Goal: Communication & Community: Answer question/provide support

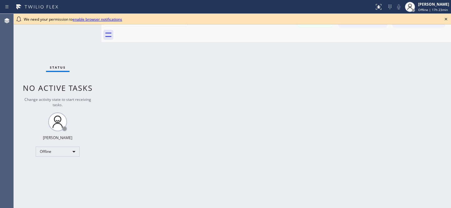
click at [444, 20] on icon at bounding box center [447, 19] width 8 height 8
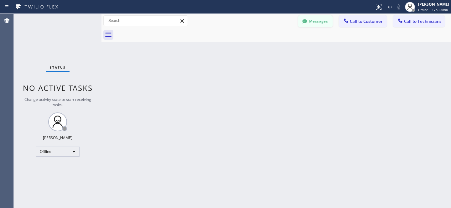
click at [323, 21] on button "Messages" at bounding box center [315, 21] width 34 height 12
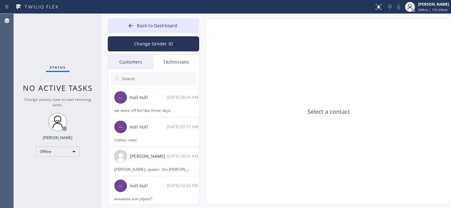
click at [136, 64] on div "Customers" at bounding box center [130, 62] width 45 height 14
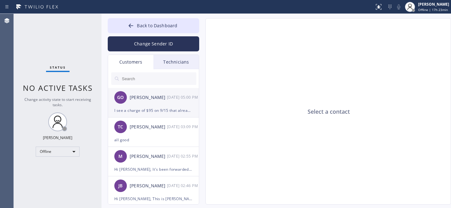
click at [154, 105] on div "GO [PERSON_NAME] [DATE] 05:00 PM" at bounding box center [154, 97] width 92 height 19
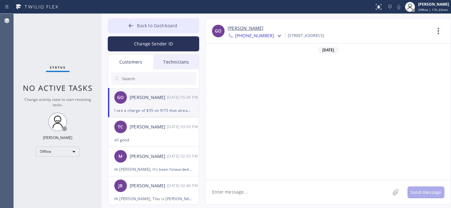
scroll to position [375, 0]
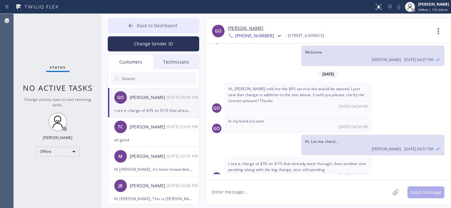
click at [144, 28] on span "Back to Dashboard" at bounding box center [157, 26] width 40 height 6
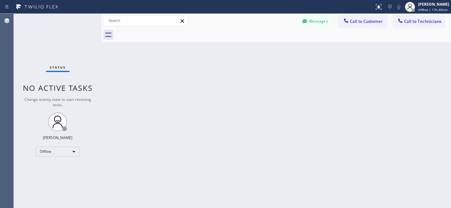
click at [313, 24] on button "Messages" at bounding box center [315, 21] width 34 height 12
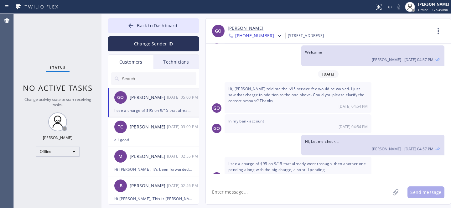
click at [266, 194] on textarea at bounding box center [298, 192] width 184 height 24
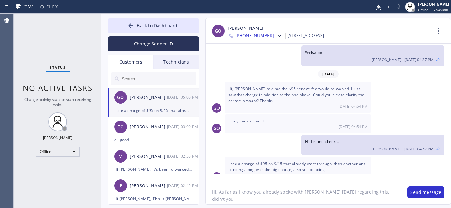
type textarea "Hi, As far as I know you already spoke with [PERSON_NAME] [DATE] regarding this…"
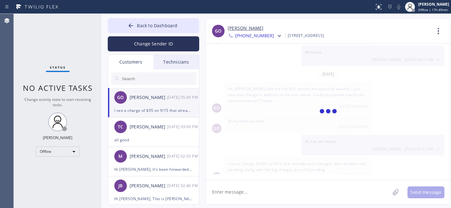
click at [155, 25] on span "Back to Dashboard" at bounding box center [157, 26] width 40 height 6
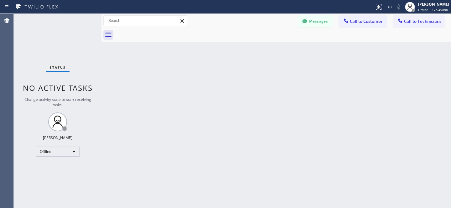
click at [320, 24] on button "Messages" at bounding box center [315, 21] width 34 height 12
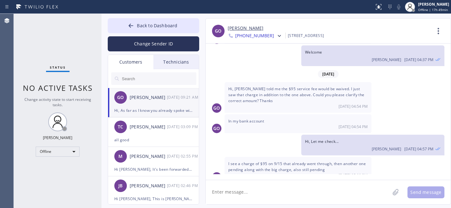
scroll to position [418, 0]
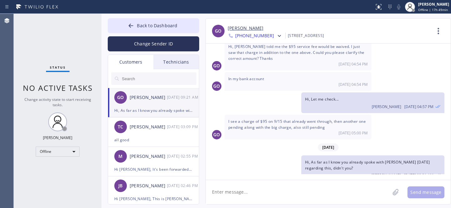
click at [150, 105] on div "GO [PERSON_NAME] [DATE] 09:21 AM" at bounding box center [154, 97] width 92 height 19
click at [152, 24] on span "Back to Dashboard" at bounding box center [157, 26] width 40 height 6
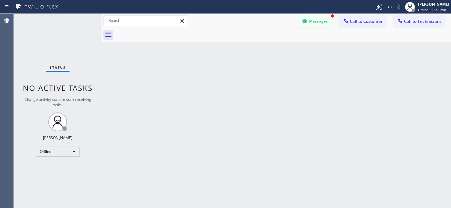
scroll to position [438, 0]
click at [308, 19] on icon at bounding box center [305, 21] width 6 height 6
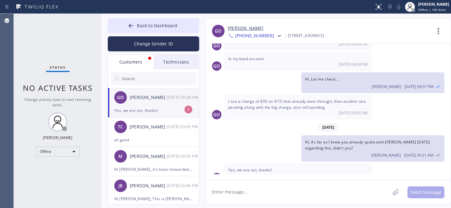
drag, startPoint x: 144, startPoint y: 103, endPoint x: 147, endPoint y: 103, distance: 3.4
click at [144, 103] on div "GO [PERSON_NAME] [DATE] 09:38 AM" at bounding box center [154, 97] width 92 height 19
click at [304, 191] on textarea at bounding box center [298, 192] width 184 height 24
click at [276, 185] on textarea at bounding box center [298, 192] width 184 height 24
type textarea "Welcome"
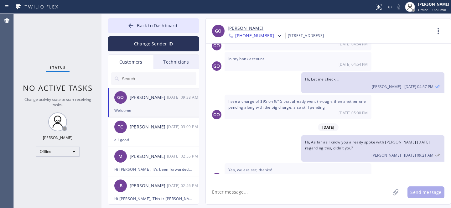
scroll to position [460, 0]
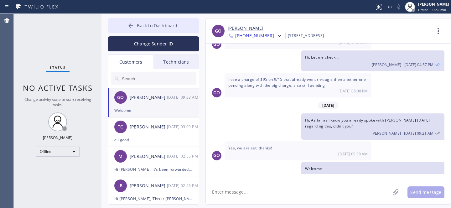
click at [142, 30] on button "Back to Dashboard" at bounding box center [154, 25] width 92 height 15
